Goal: Task Accomplishment & Management: Manage account settings

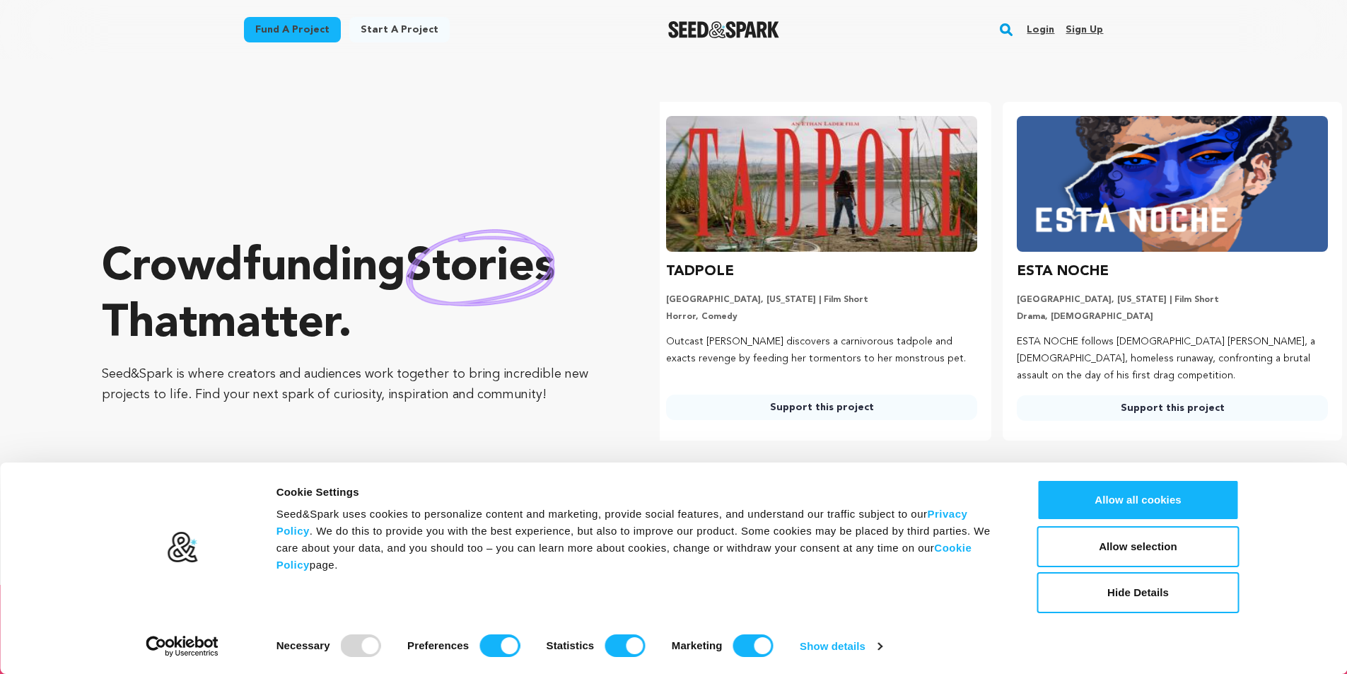
click at [1100, 25] on link "Sign up" at bounding box center [1084, 29] width 37 height 23
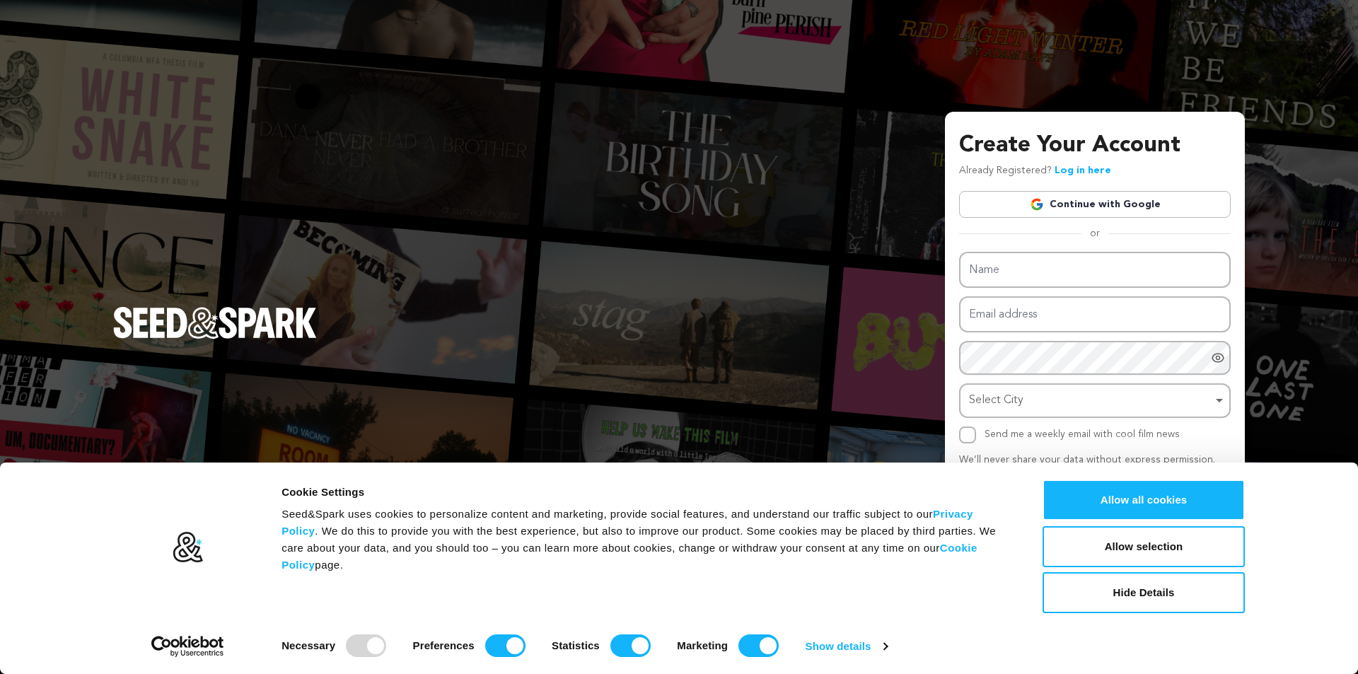
click at [1126, 204] on link "Continue with Google" at bounding box center [1095, 204] width 272 height 27
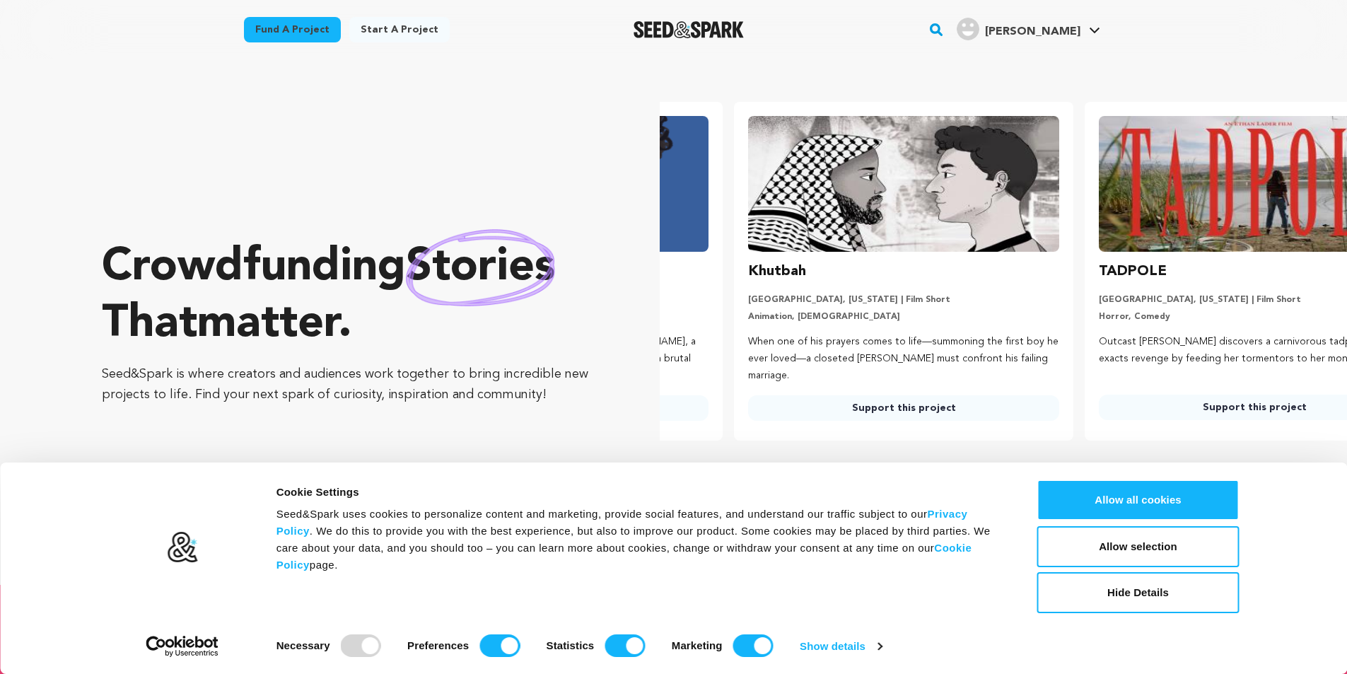
scroll to position [0, 362]
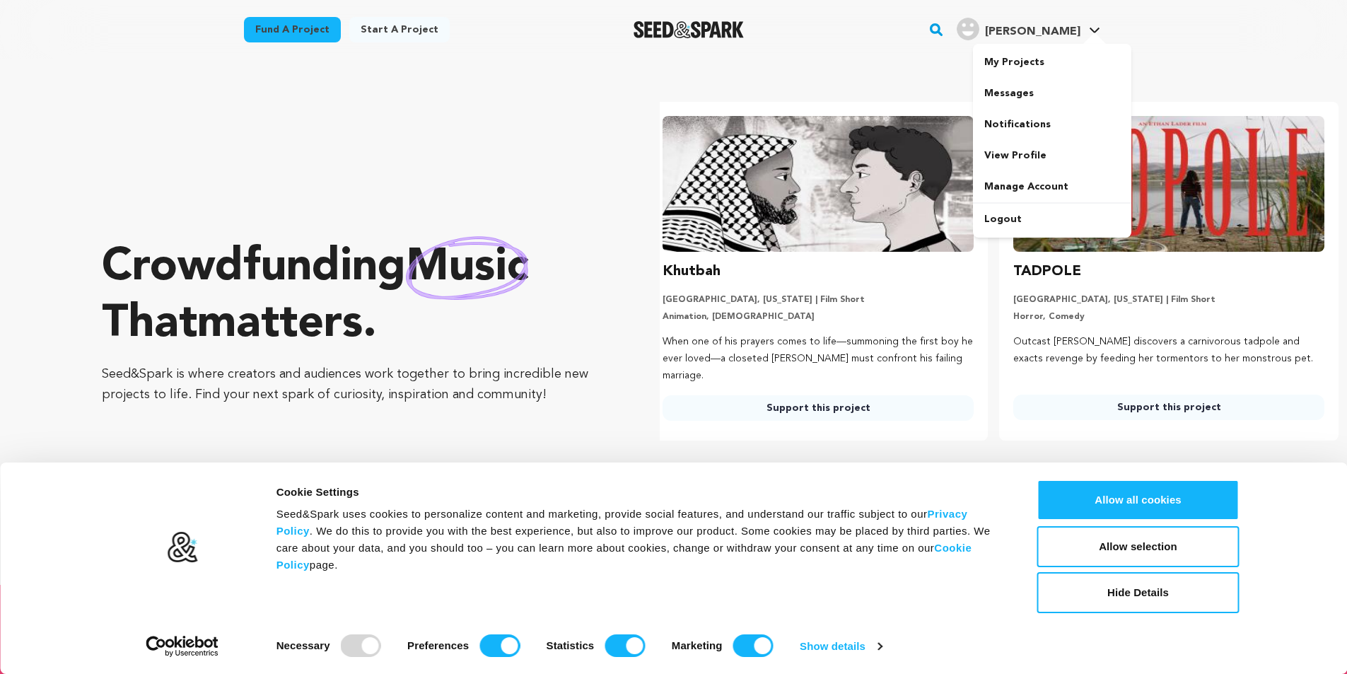
click at [1073, 30] on span "[PERSON_NAME]" at bounding box center [1032, 31] width 95 height 11
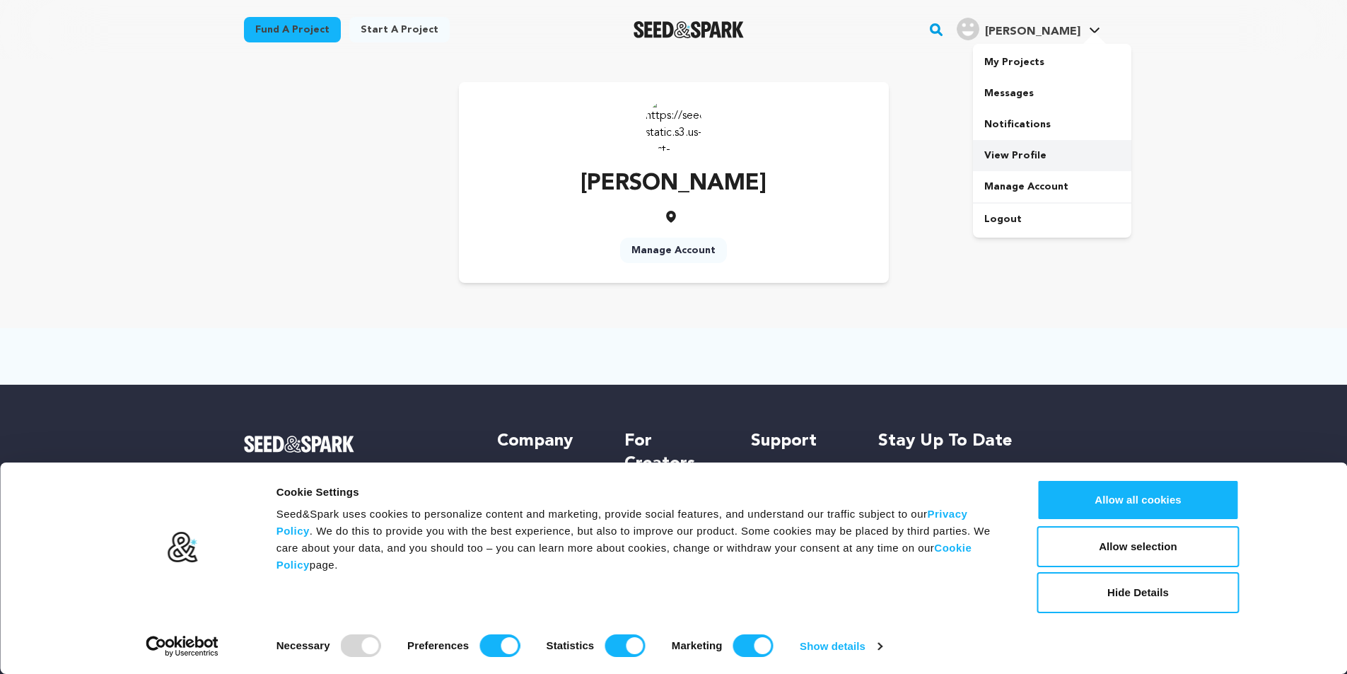
click at [1037, 154] on link "View Profile" at bounding box center [1052, 155] width 158 height 31
click at [1008, 184] on link "Manage Account" at bounding box center [1052, 186] width 158 height 31
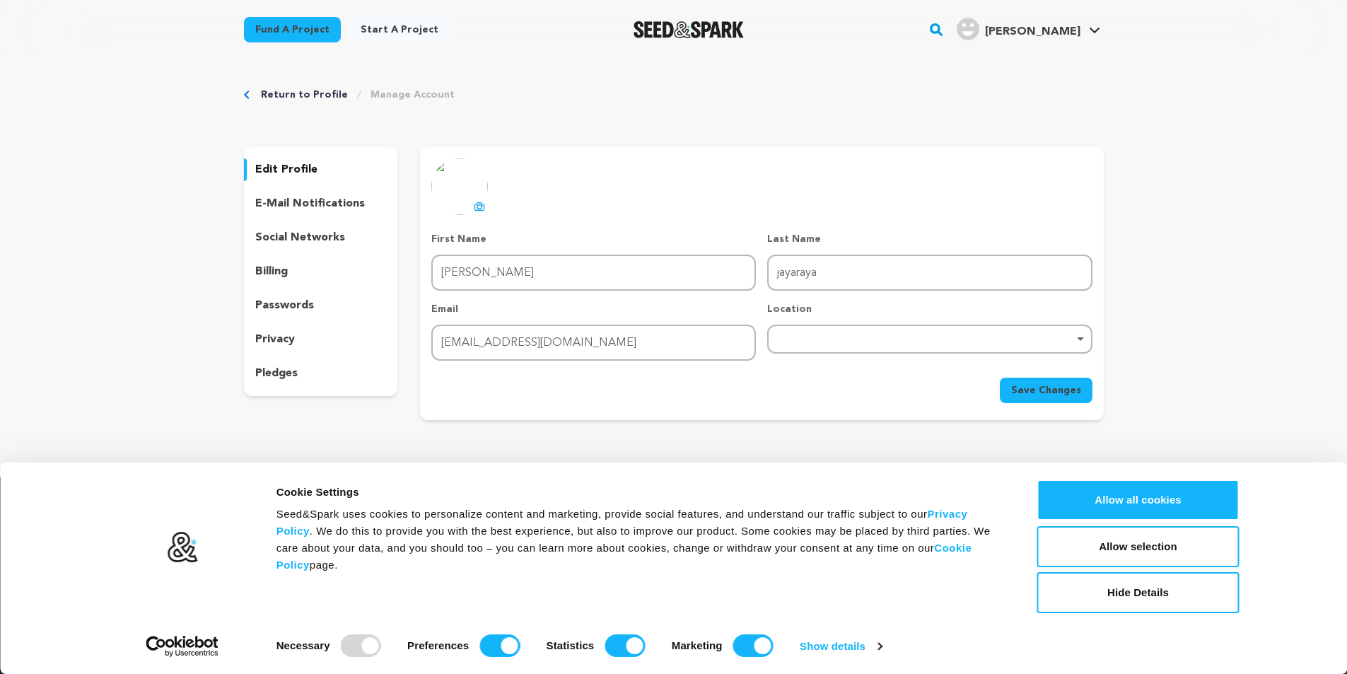
click at [474, 202] on icon at bounding box center [479, 206] width 11 height 11
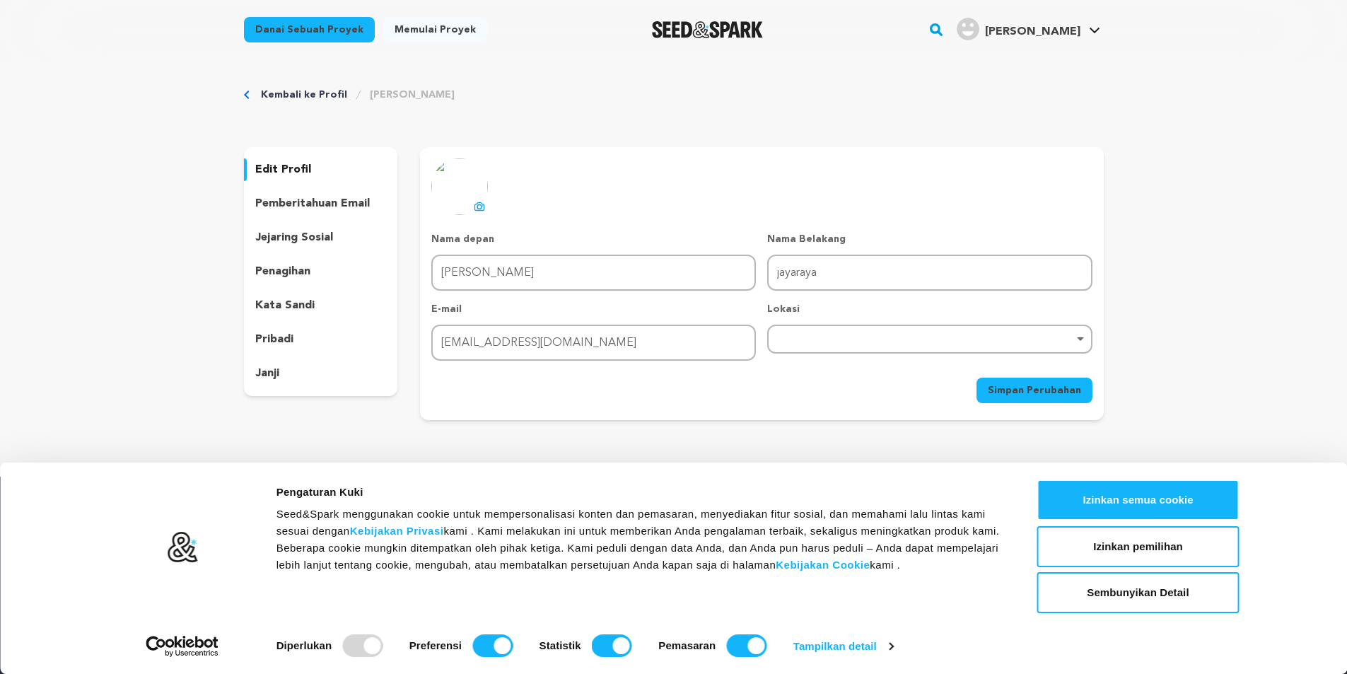
click at [1002, 387] on font "Simpan Perubahan" at bounding box center [1034, 390] width 93 height 10
click at [311, 235] on font "jejaring sosial" at bounding box center [294, 237] width 78 height 11
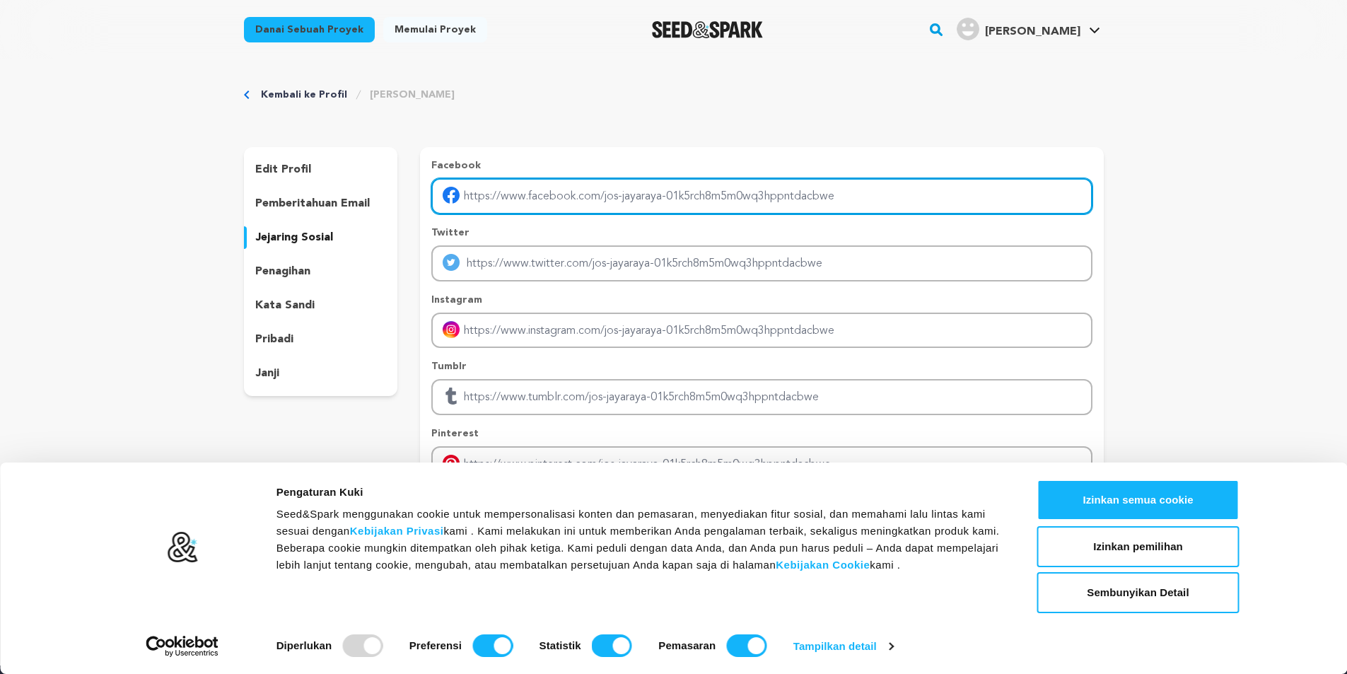
click at [651, 193] on input "Masukkan tautan profil facebook" at bounding box center [761, 196] width 660 height 36
type input "[URL][DOMAIN_NAME]"
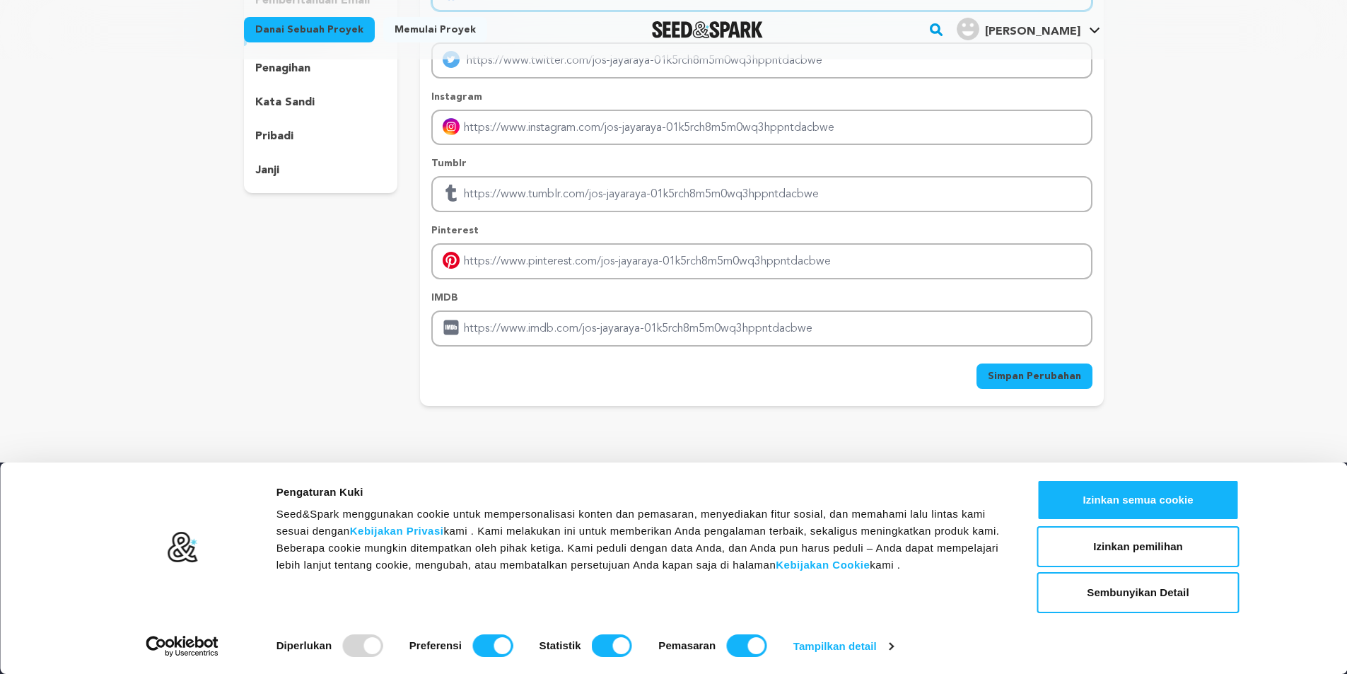
scroll to position [354, 0]
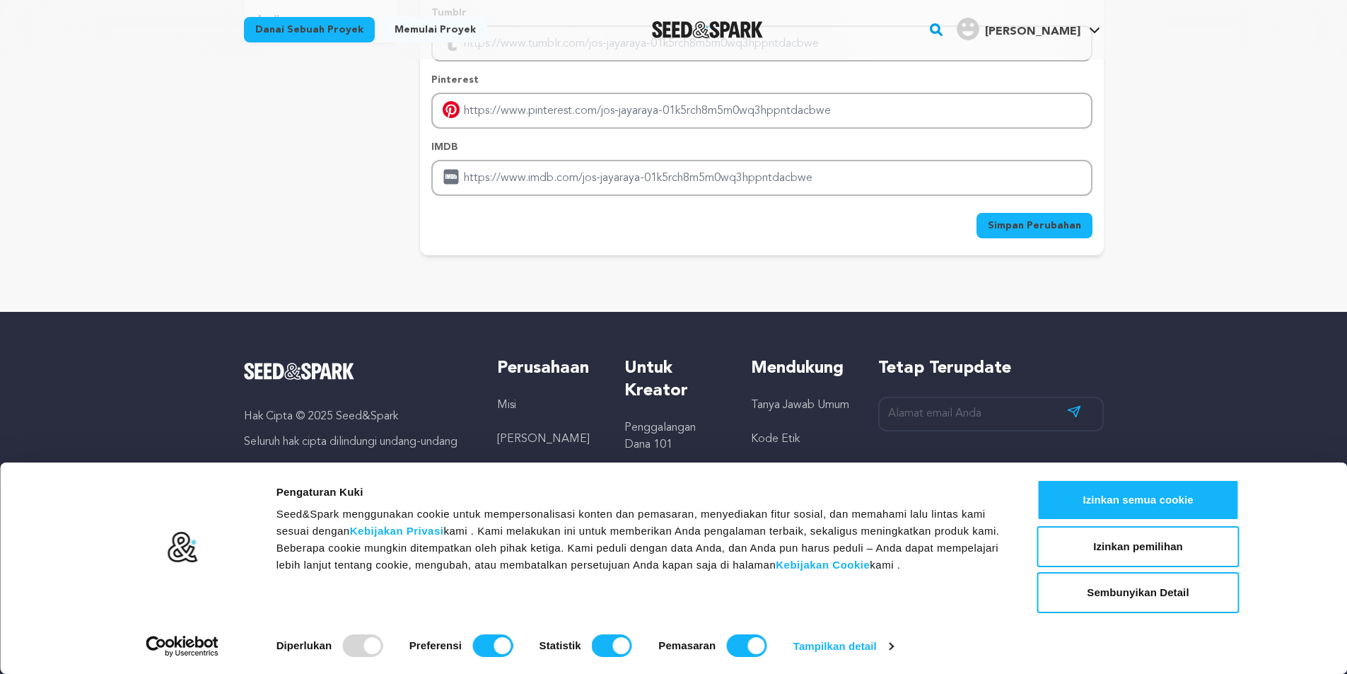
click at [1062, 228] on font "Simpan Perubahan" at bounding box center [1034, 226] width 93 height 10
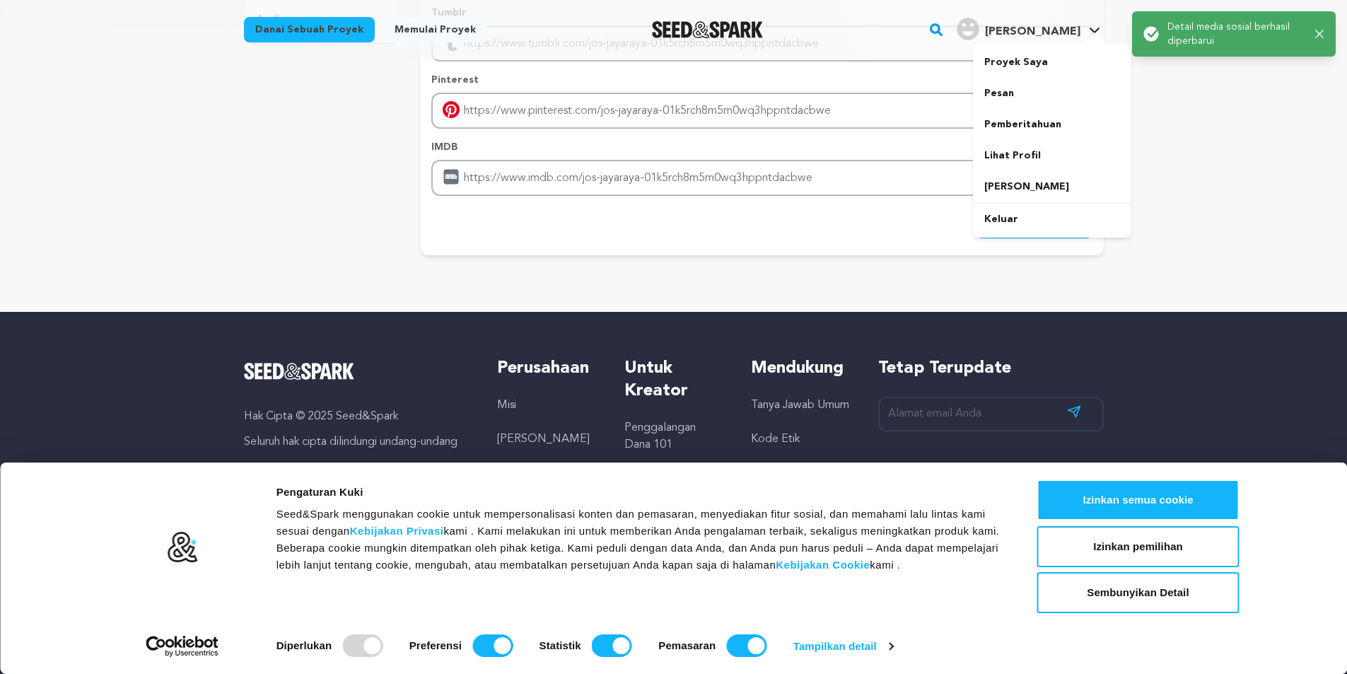
click at [1078, 30] on font "[PERSON_NAME]" at bounding box center [1032, 31] width 95 height 11
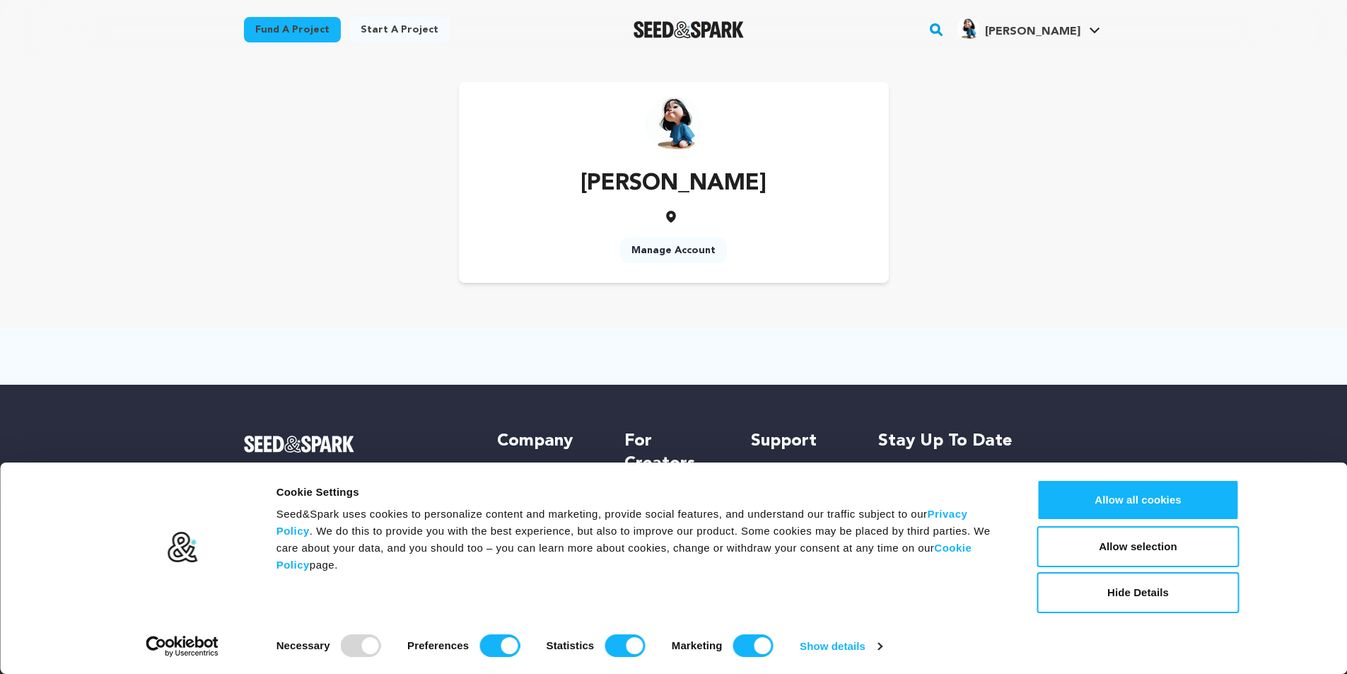
click at [670, 217] on icon at bounding box center [671, 217] width 10 height 12
click at [1032, 190] on link "Manage Account" at bounding box center [1052, 186] width 158 height 31
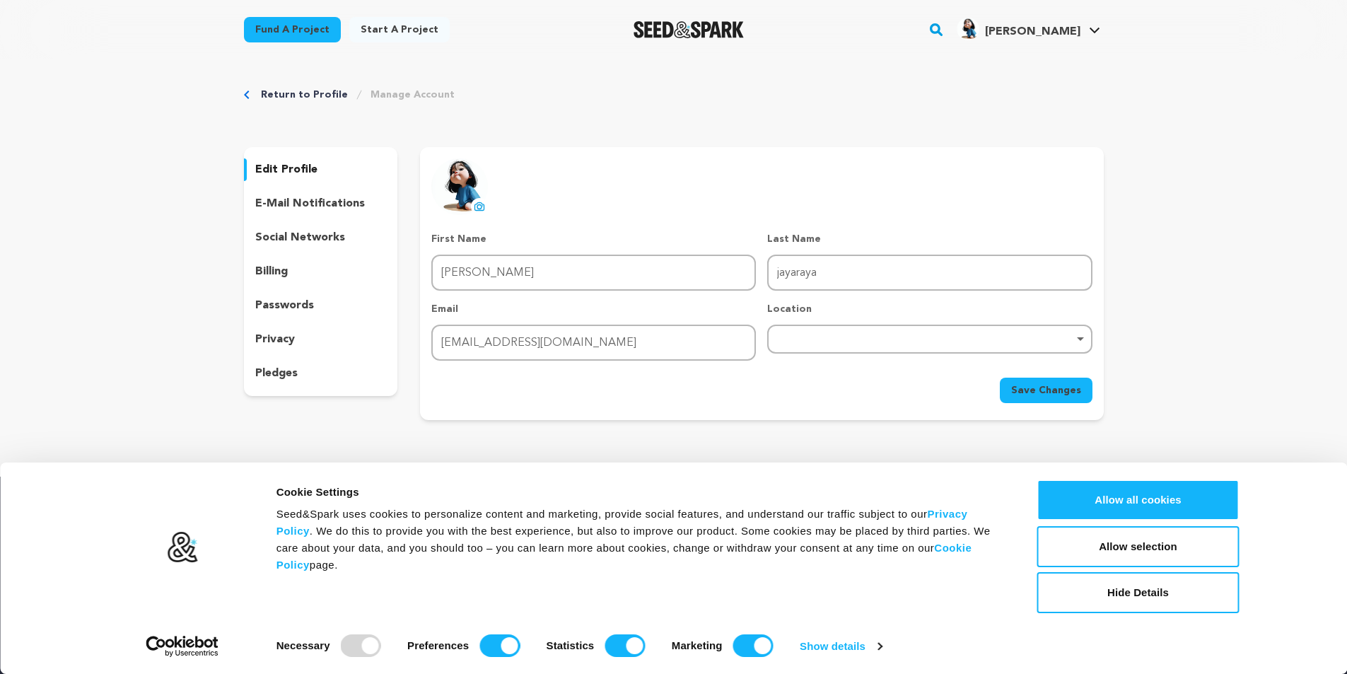
click at [829, 344] on div "Remove item" at bounding box center [929, 339] width 325 height 29
paste input "https://mytustin.com/blog/"
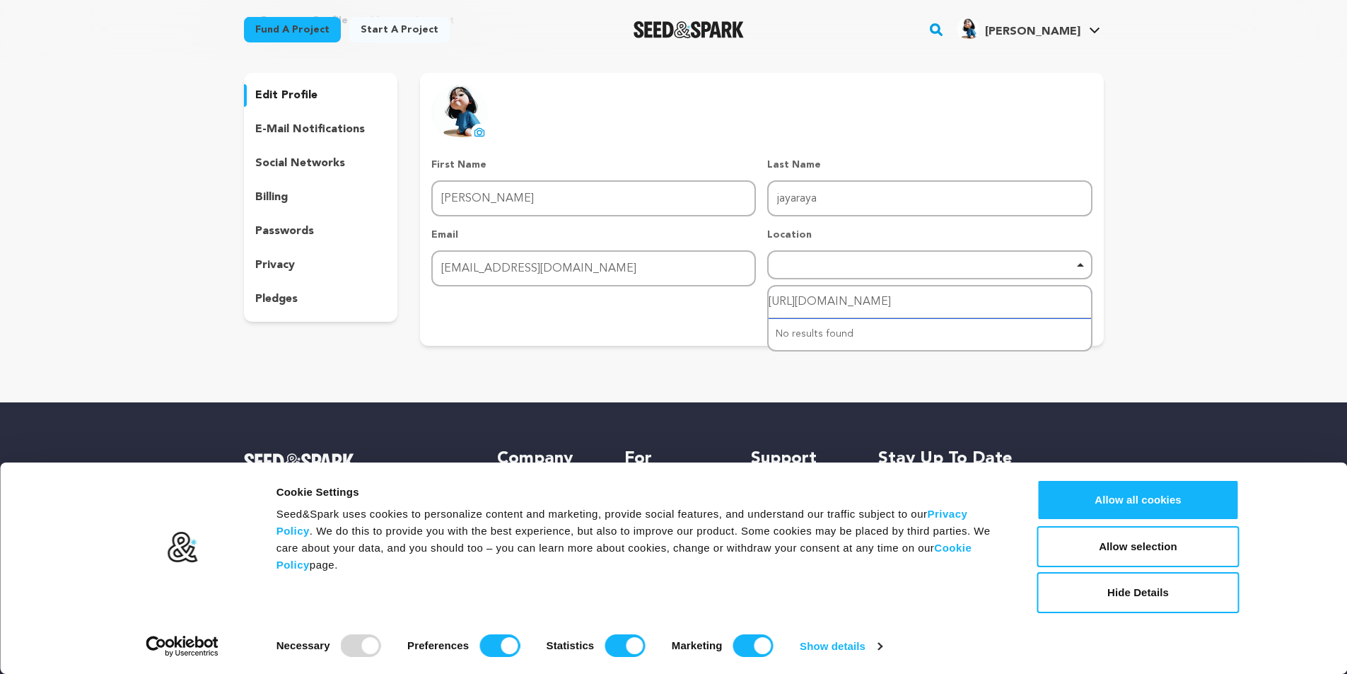
scroll to position [177, 0]
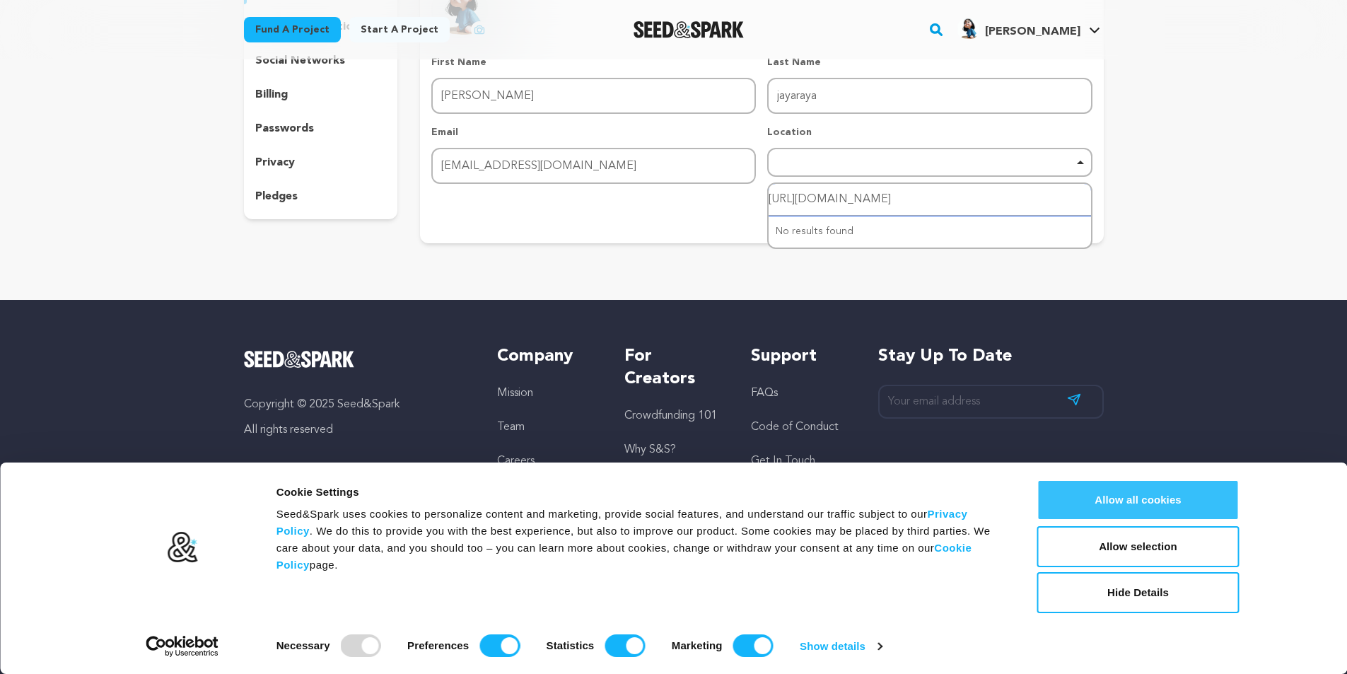
type input "https://mytustin.com/blog/"
click at [1114, 499] on button "Allow all cookies" at bounding box center [1138, 499] width 202 height 41
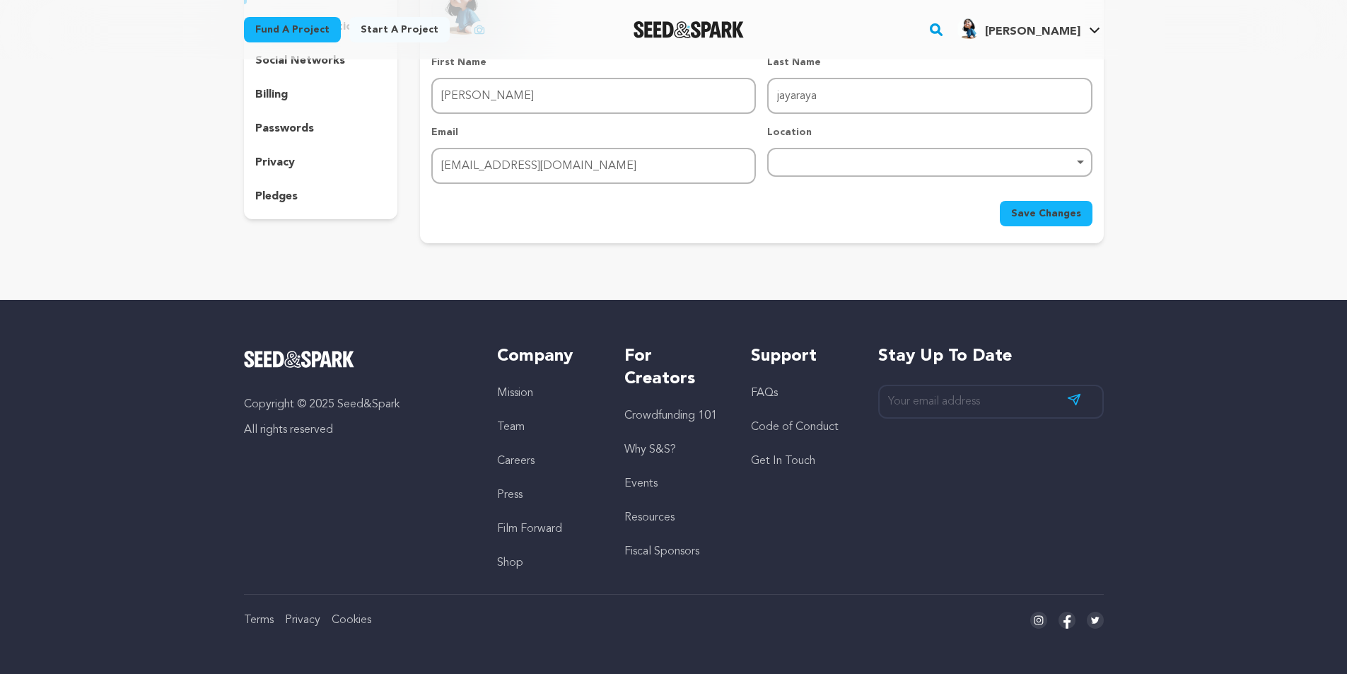
click at [1044, 211] on span "Save Changes" at bounding box center [1046, 213] width 70 height 14
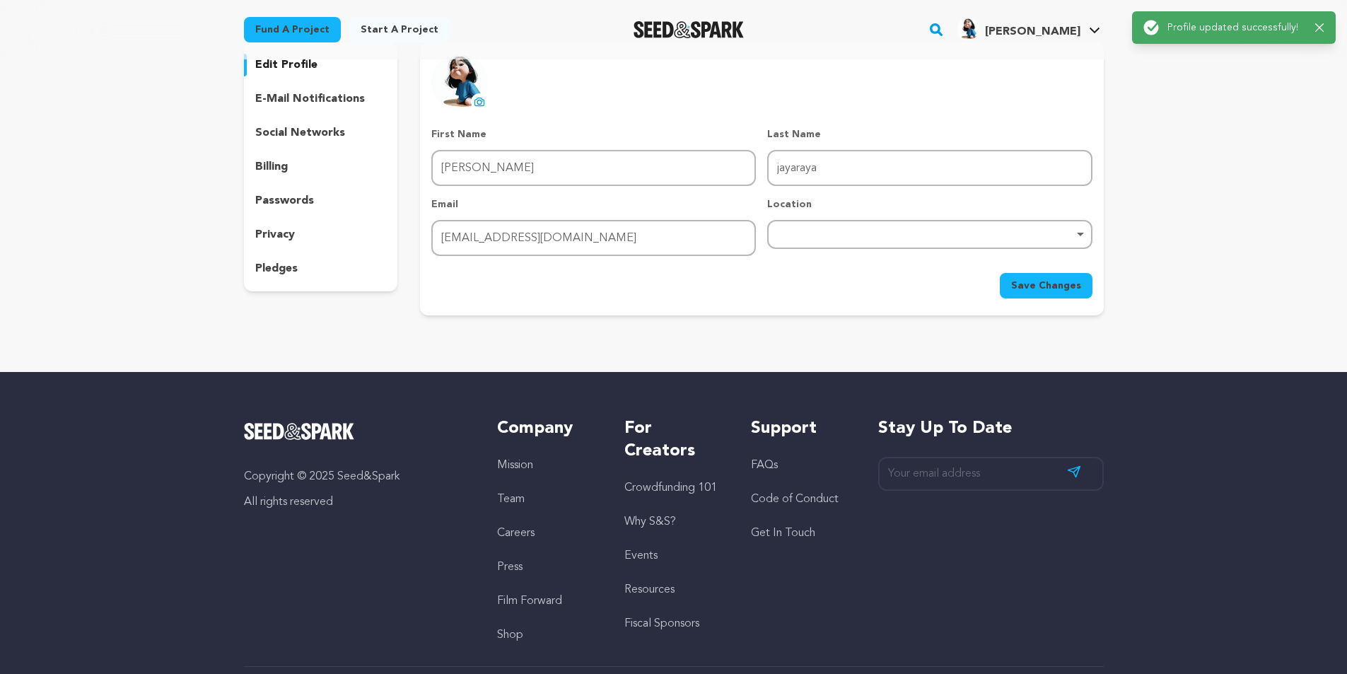
scroll to position [35, 0]
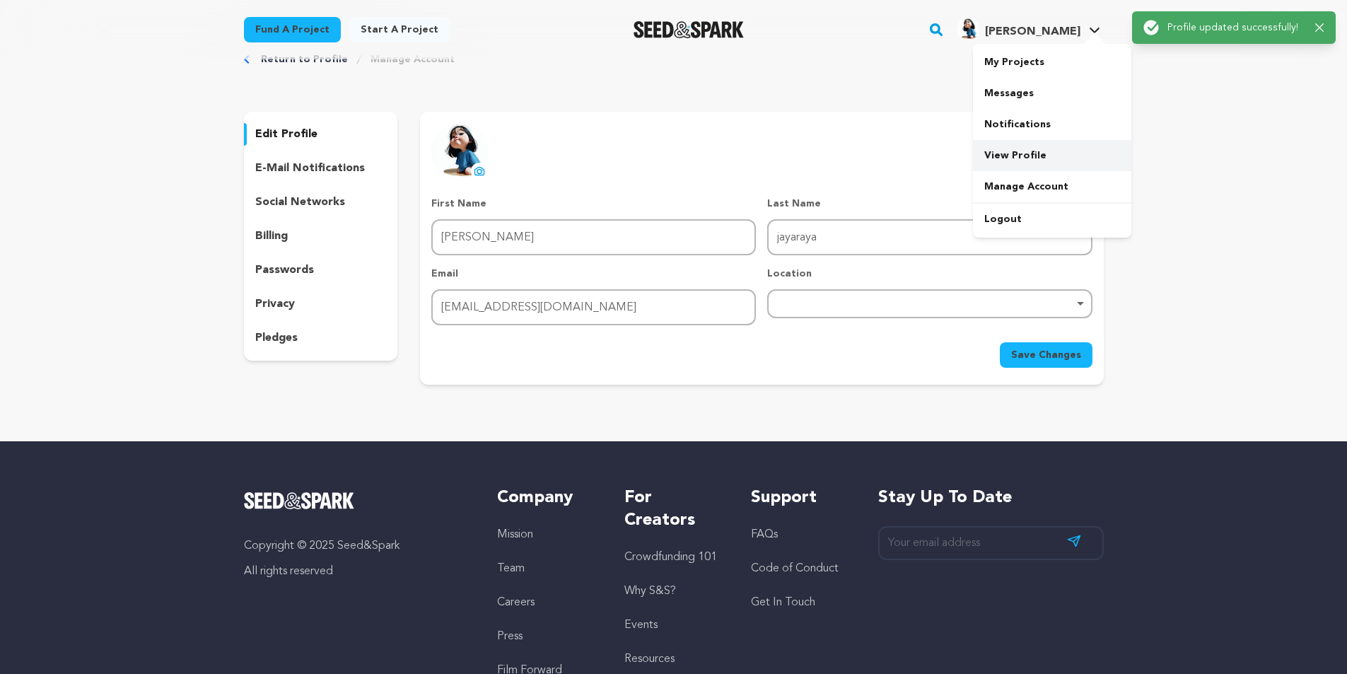
click at [1028, 146] on link "View Profile" at bounding box center [1052, 155] width 158 height 31
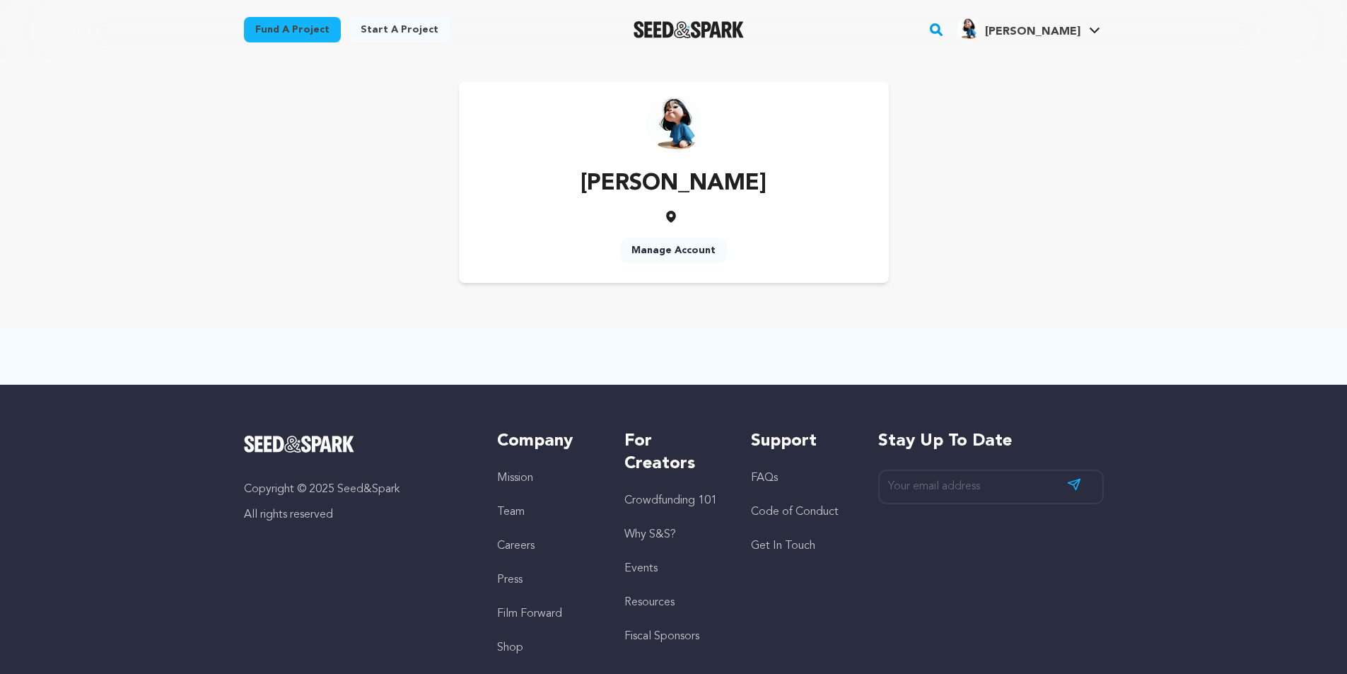
click at [670, 216] on icon at bounding box center [671, 216] width 14 height 14
click at [318, 272] on div "[PERSON_NAME] Manage Account" at bounding box center [674, 182] width 860 height 201
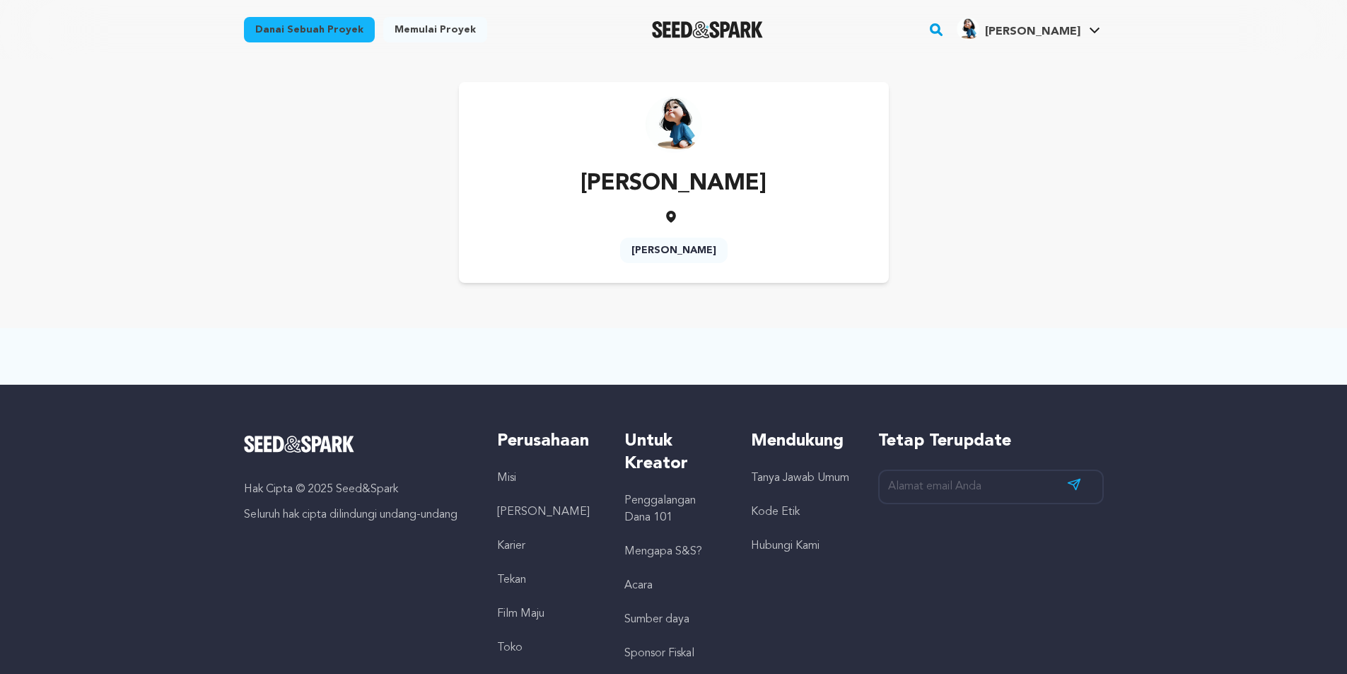
click at [1021, 170] on div "[PERSON_NAME] Kelola Akun" at bounding box center [674, 182] width 860 height 201
